Goal: Use online tool/utility

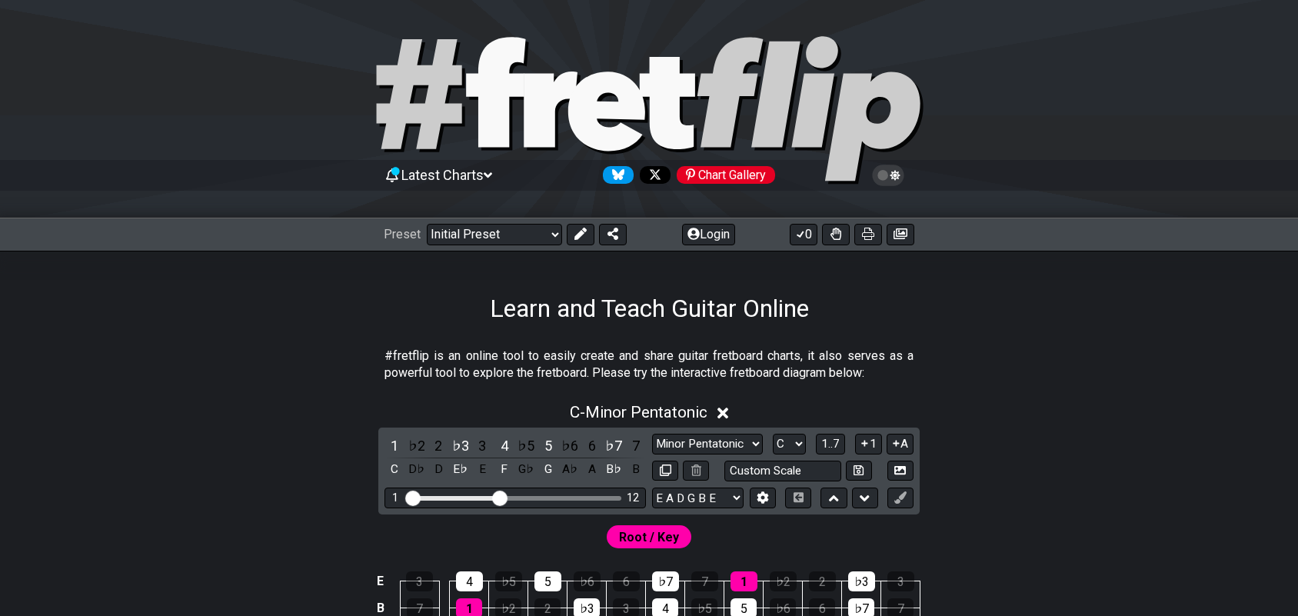
scroll to position [192, 0]
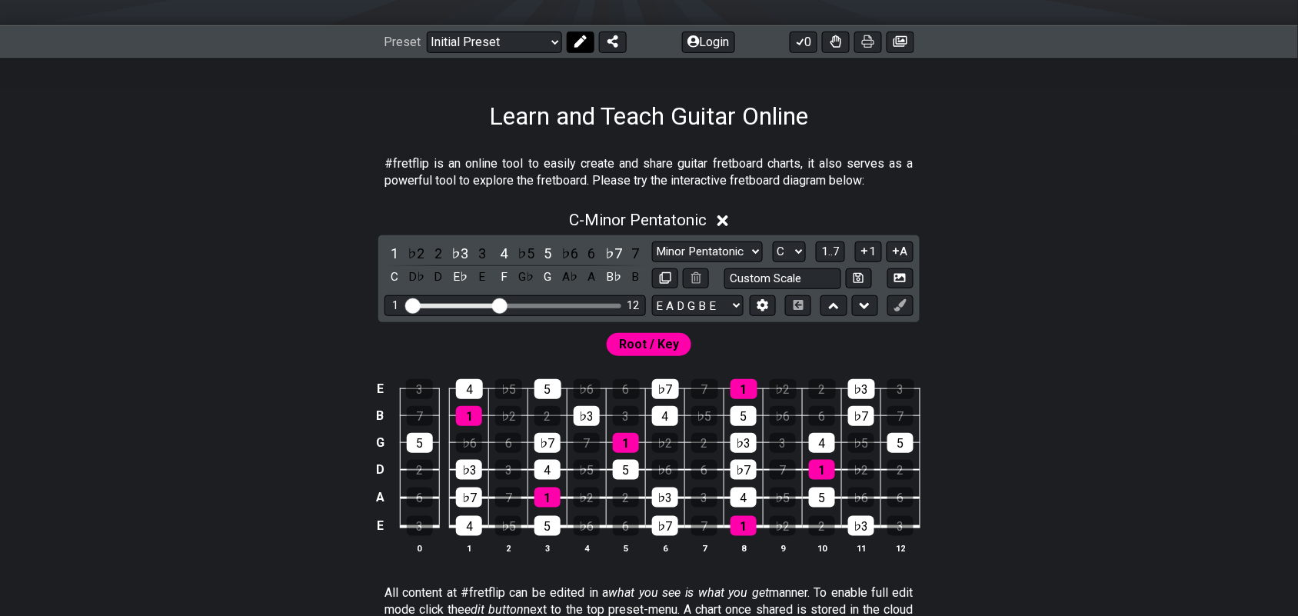
click at [581, 42] on icon at bounding box center [580, 41] width 12 height 12
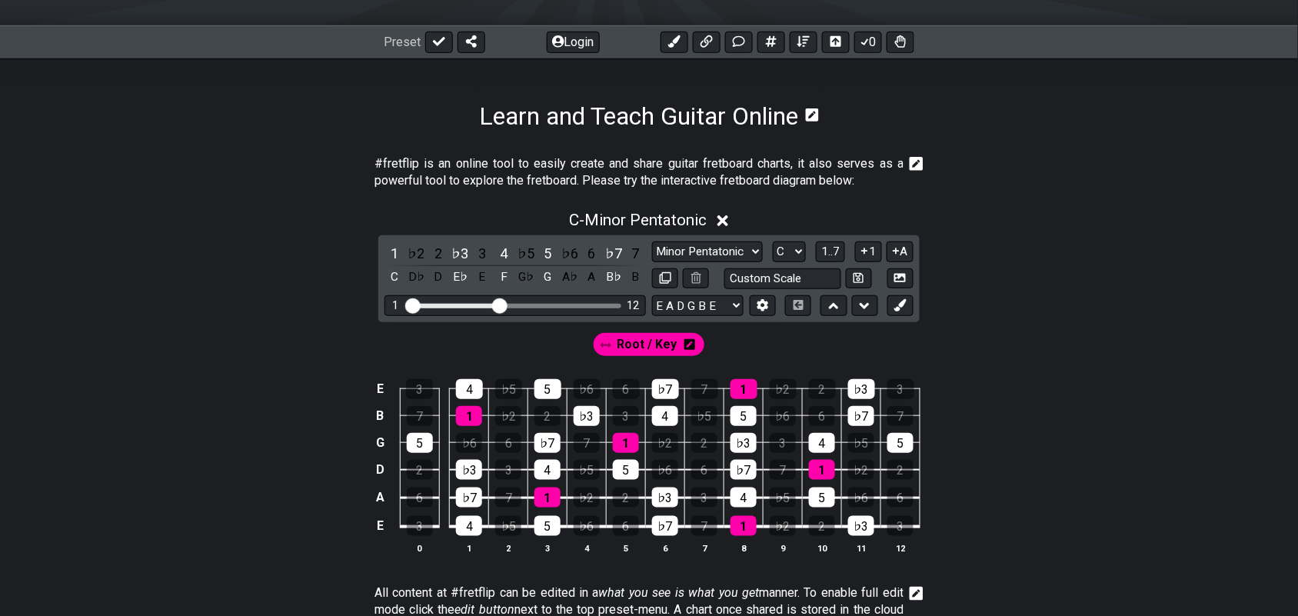
click at [686, 346] on icon at bounding box center [689, 344] width 11 height 12
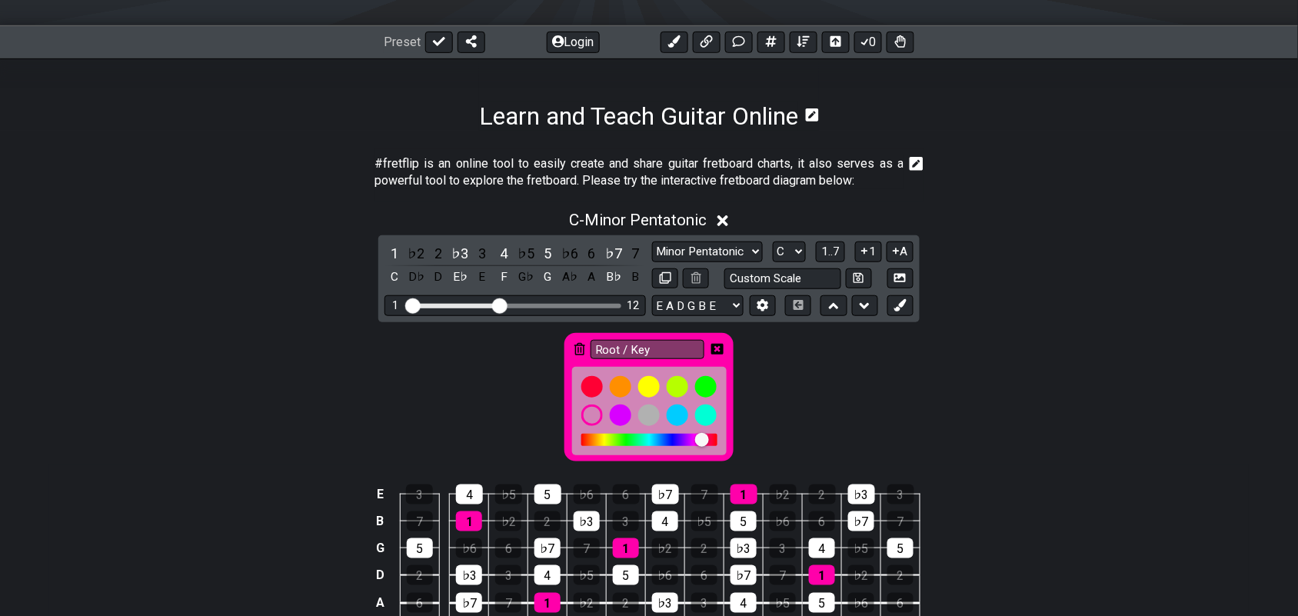
click at [581, 350] on icon at bounding box center [579, 349] width 11 height 12
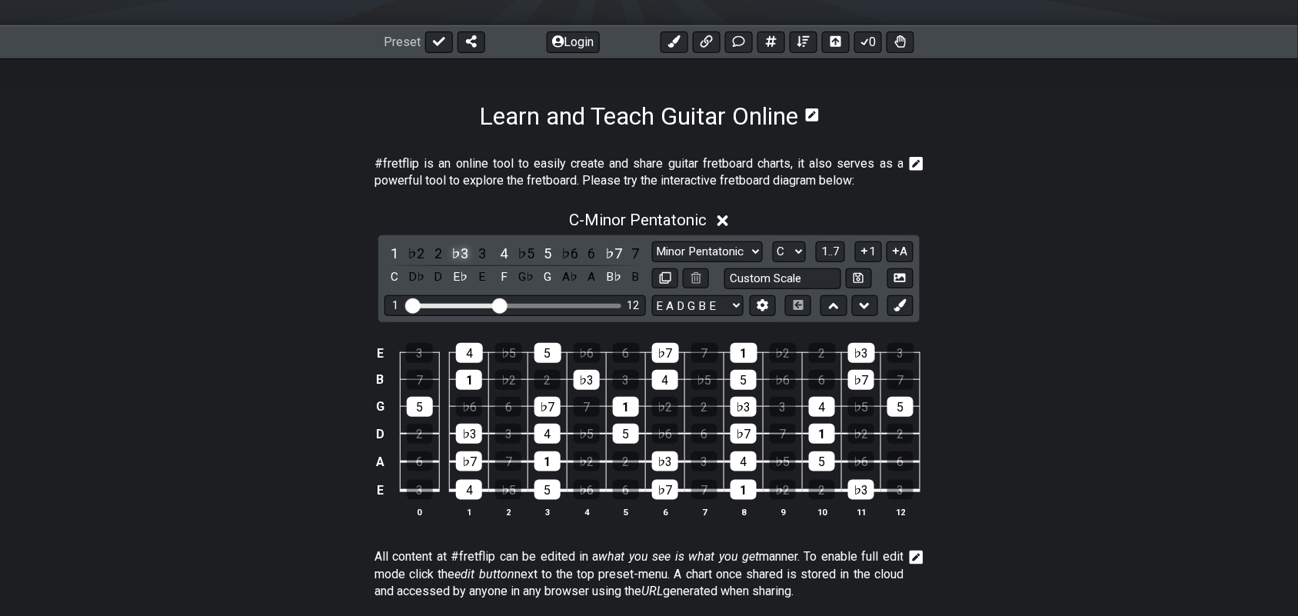
click at [458, 248] on div "♭3" at bounding box center [461, 253] width 20 height 21
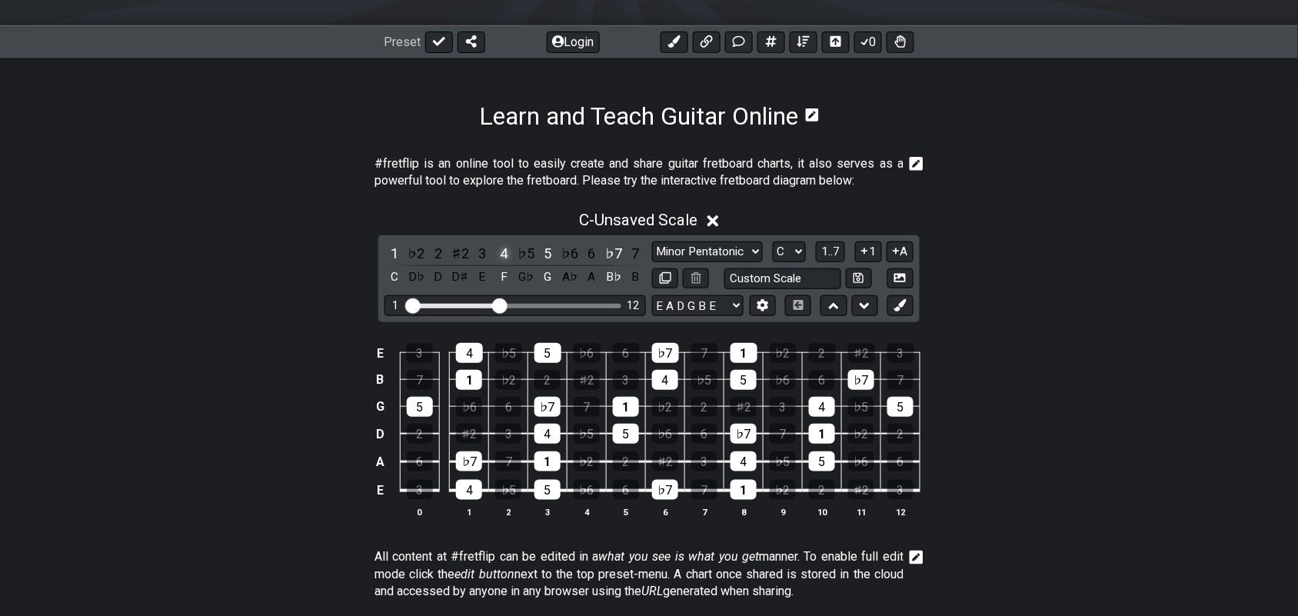
click at [504, 252] on div "4" at bounding box center [504, 253] width 20 height 21
click at [546, 251] on div "5" at bounding box center [548, 253] width 20 height 21
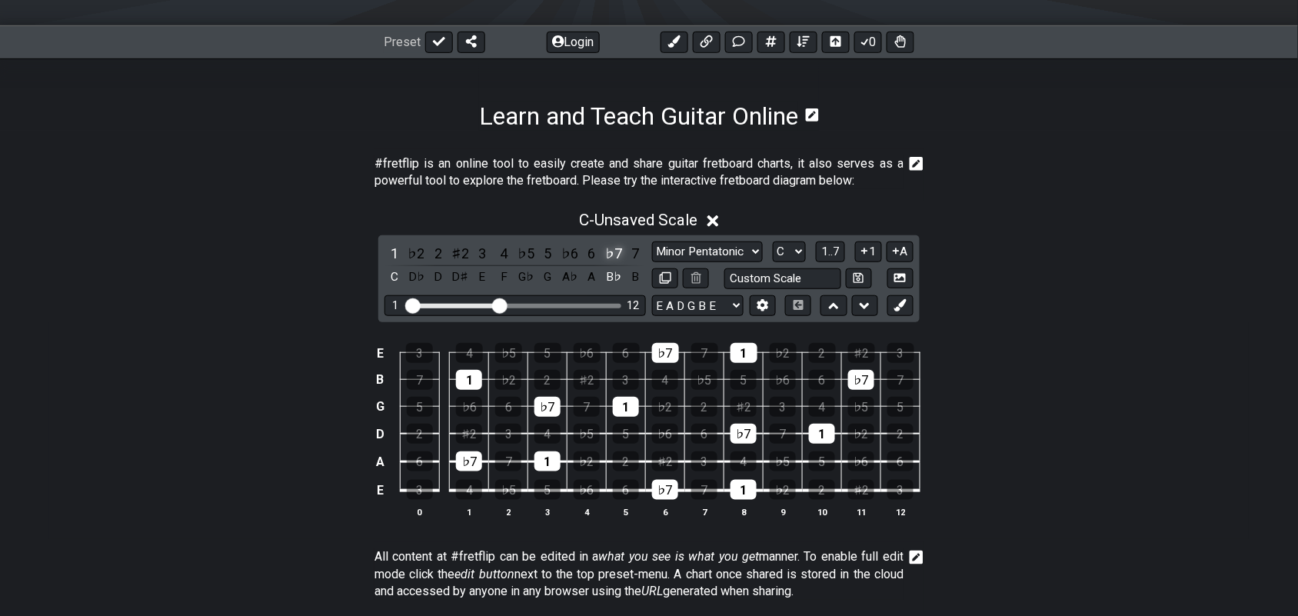
click at [608, 255] on div "♭7" at bounding box center [614, 253] width 20 height 21
click at [390, 250] on div "1" at bounding box center [394, 253] width 20 height 21
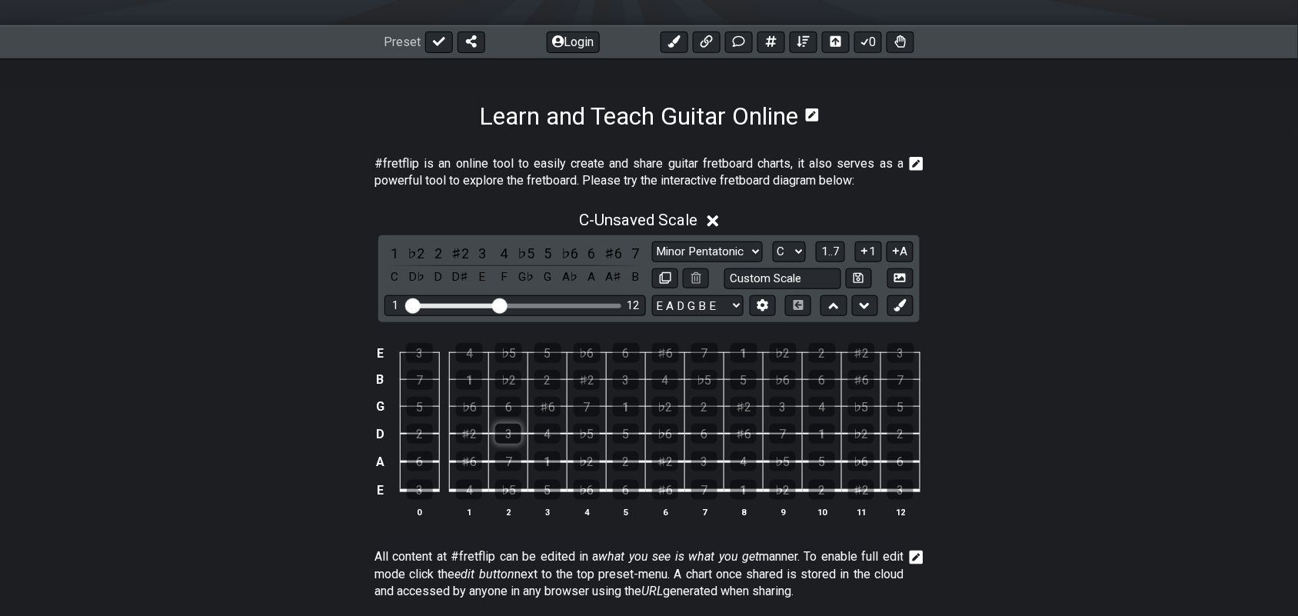
click at [506, 433] on div "3" at bounding box center [508, 434] width 26 height 20
click at [514, 409] on div "6" at bounding box center [508, 407] width 26 height 20
click at [511, 375] on div "♭2" at bounding box center [508, 380] width 26 height 20
click at [624, 408] on div "1" at bounding box center [626, 407] width 26 height 20
click at [631, 378] on div "3" at bounding box center [626, 380] width 26 height 20
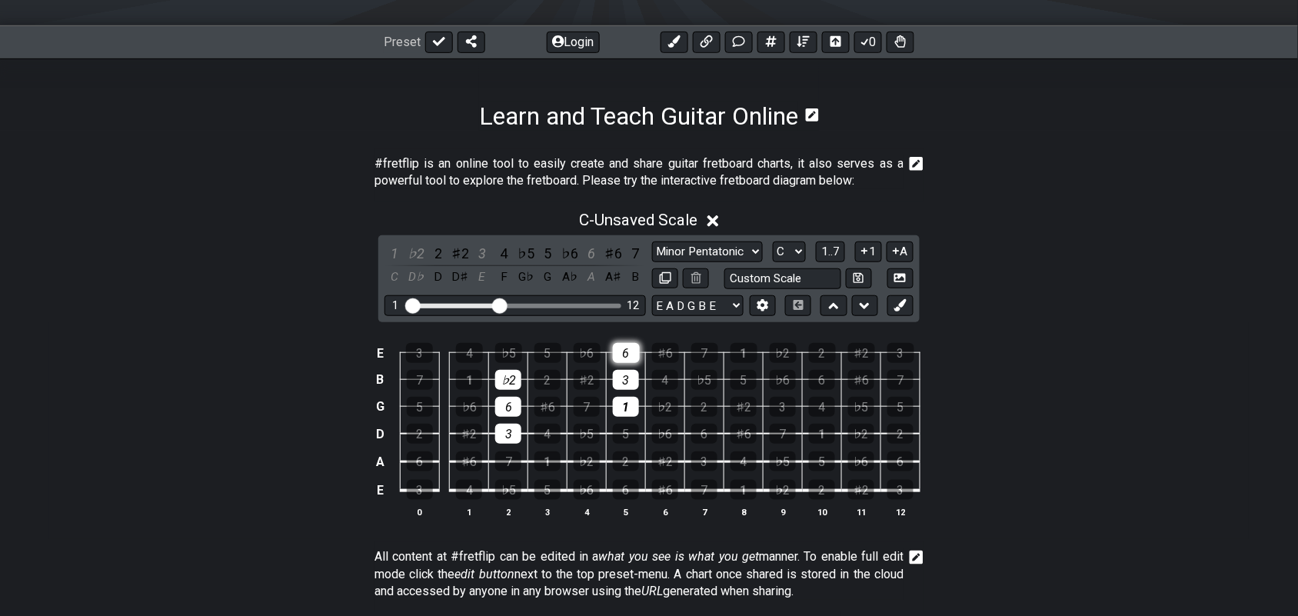
click at [627, 352] on div "6" at bounding box center [626, 353] width 27 height 20
drag, startPoint x: 501, startPoint y: 308, endPoint x: 627, endPoint y: 323, distance: 126.3
click at [624, 305] on input "Visible fret range" at bounding box center [515, 305] width 218 height 0
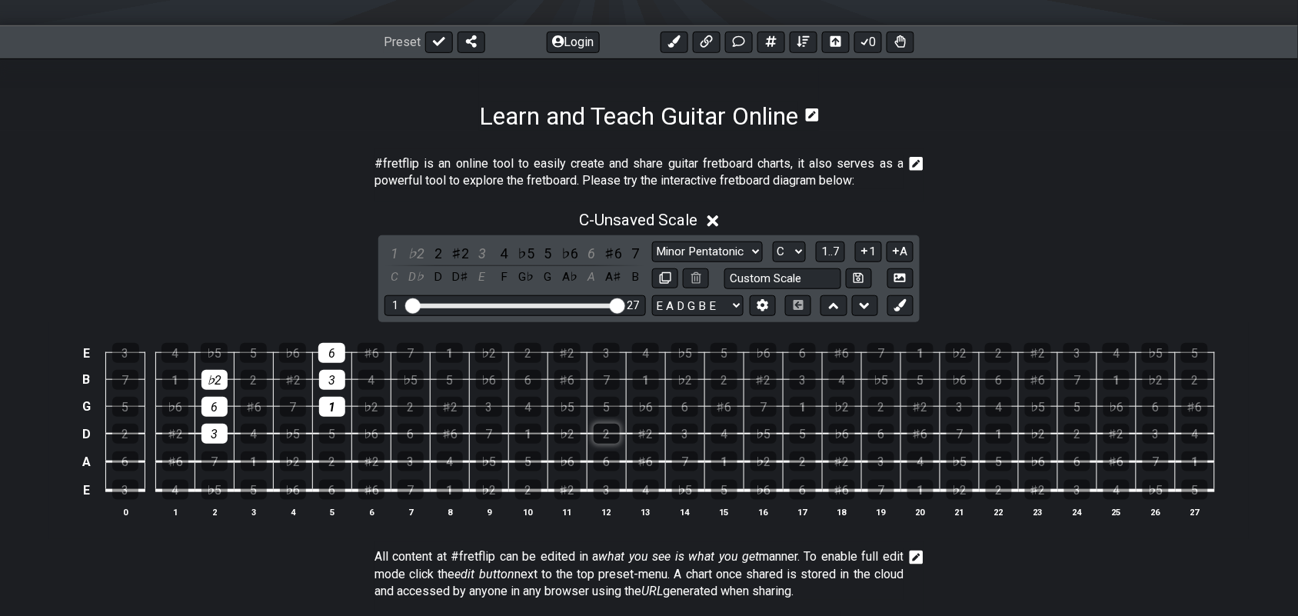
click at [612, 436] on div "2" at bounding box center [607, 434] width 26 height 20
click at [616, 408] on div "5" at bounding box center [607, 407] width 26 height 20
drag, startPoint x: 532, startPoint y: 431, endPoint x: 534, endPoint y: 415, distance: 15.6
click at [533, 431] on div "1" at bounding box center [528, 434] width 26 height 20
click at [536, 404] on div "4" at bounding box center [528, 407] width 26 height 20
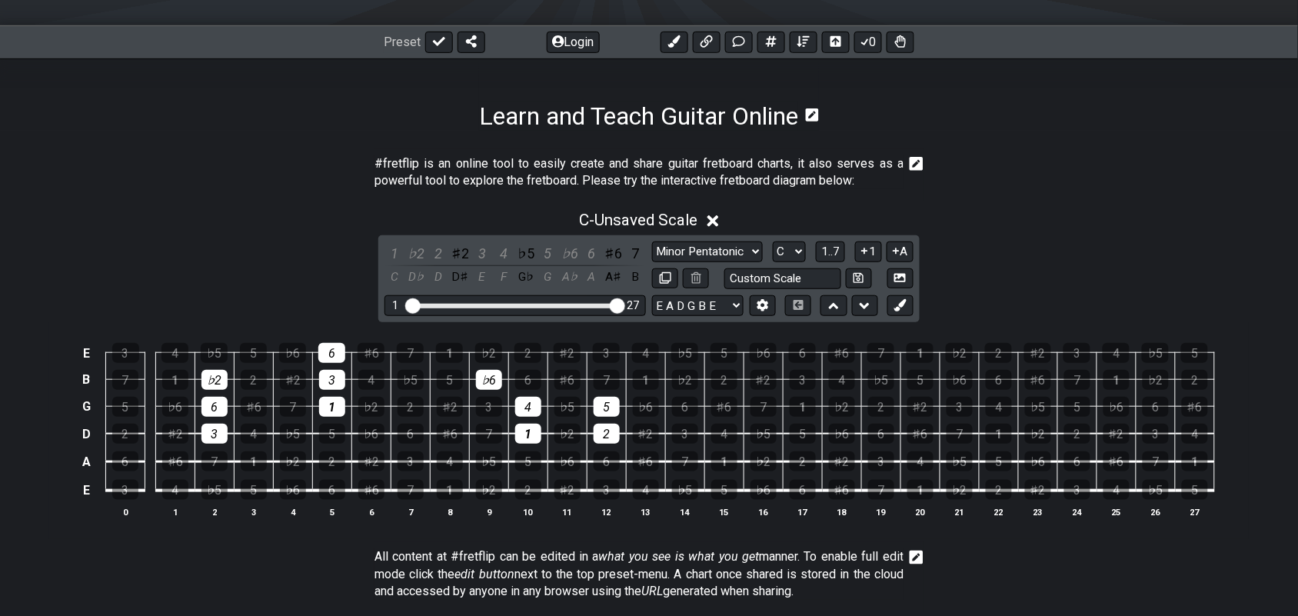
drag, startPoint x: 491, startPoint y: 383, endPoint x: 579, endPoint y: 419, distance: 95.5
click at [493, 386] on div "♭6" at bounding box center [489, 380] width 26 height 20
click at [610, 417] on tbody "E 3 4 ♭5 5 ♭6 6 ♯6 7 1 ♭2 2 ♯2 3 4 ♭5 5 ♭6 6 ♯6 7 1 ♭2 2 ♯2 3 4 ♭5 5 B 7 1 ♭2 2…" at bounding box center [645, 416] width 1137 height 181
click at [610, 438] on div "2" at bounding box center [607, 434] width 26 height 20
click at [647, 411] on div "♭6" at bounding box center [646, 407] width 26 height 20
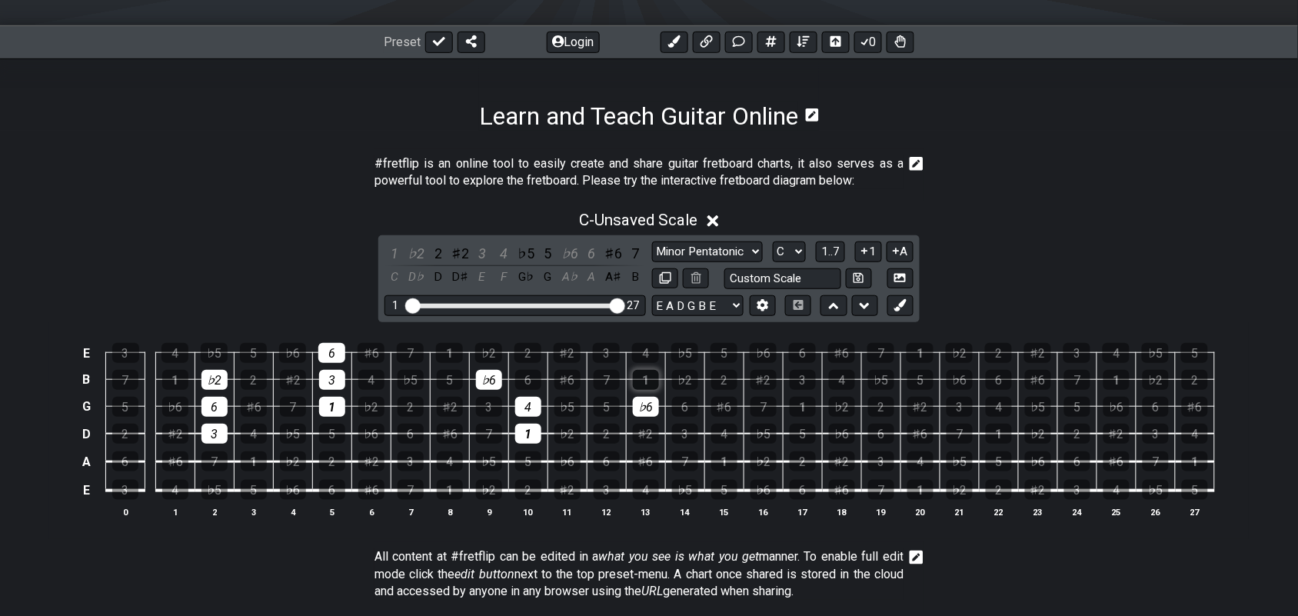
click at [647, 387] on div "1" at bounding box center [646, 380] width 26 height 20
click at [611, 354] on div "3" at bounding box center [606, 353] width 27 height 20
click at [368, 413] on div "♭2" at bounding box center [371, 407] width 26 height 20
click at [337, 410] on div "1" at bounding box center [332, 407] width 26 height 20
click at [644, 352] on div "4" at bounding box center [645, 353] width 27 height 20
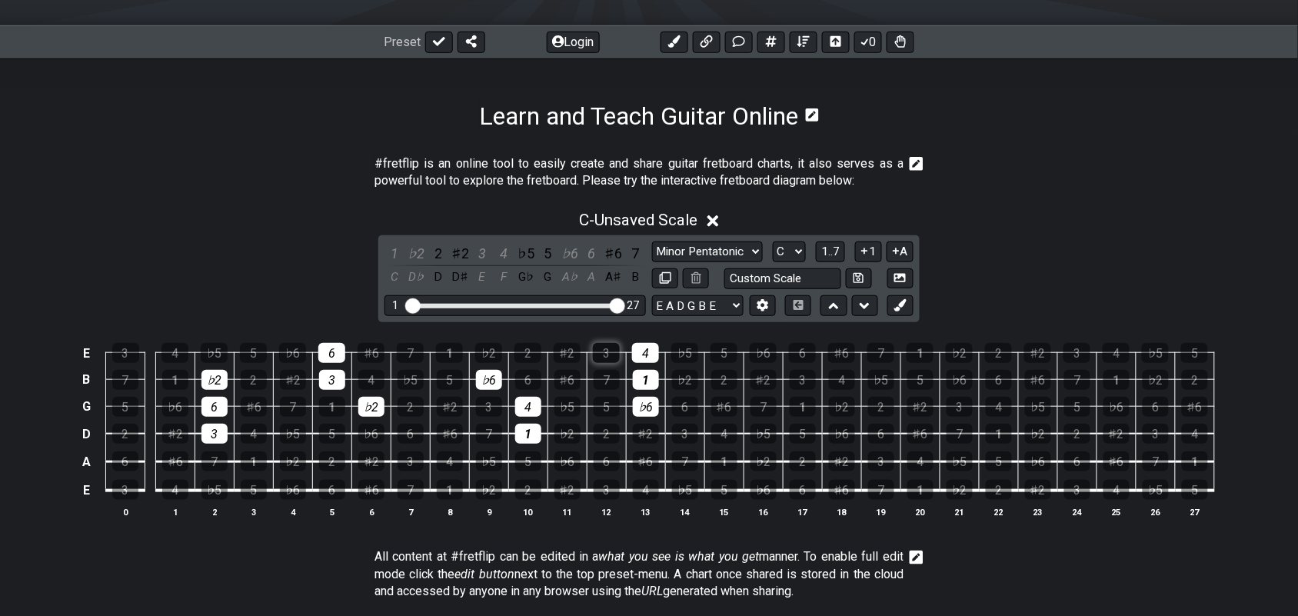
click at [605, 354] on div "3" at bounding box center [606, 353] width 27 height 20
click at [885, 436] on div "6" at bounding box center [881, 434] width 26 height 20
drag, startPoint x: 847, startPoint y: 404, endPoint x: 833, endPoint y: 401, distance: 14.9
click at [846, 404] on div "♭2" at bounding box center [842, 407] width 26 height 20
click at [802, 381] on div "3" at bounding box center [803, 380] width 26 height 20
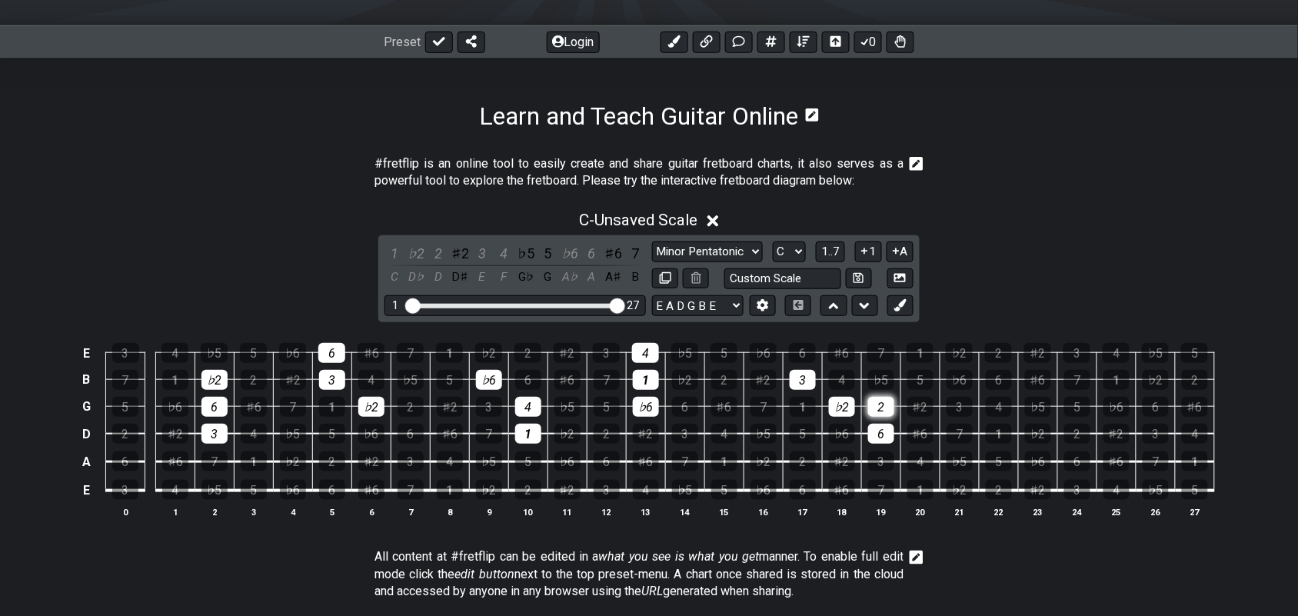
click at [887, 405] on div "2" at bounding box center [881, 407] width 26 height 20
click at [842, 410] on div "♭2" at bounding box center [842, 407] width 26 height 20
click at [969, 401] on div "3" at bounding box center [960, 407] width 26 height 20
click at [1007, 382] on div "6" at bounding box center [999, 380] width 26 height 20
click at [1000, 351] on div "2" at bounding box center [998, 353] width 27 height 20
